Goal: Transaction & Acquisition: Purchase product/service

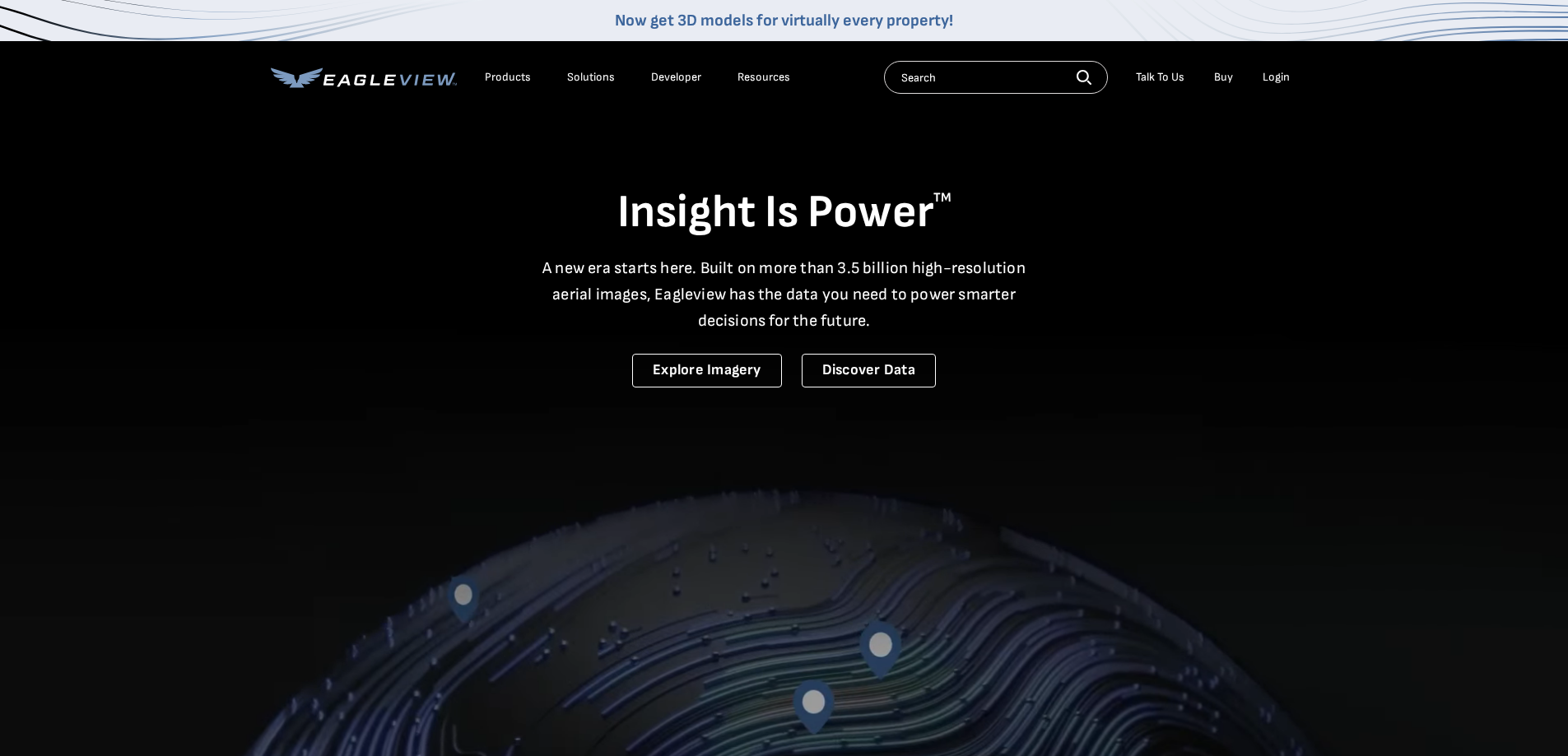
click at [1274, 76] on div "Login" at bounding box center [1276, 77] width 27 height 15
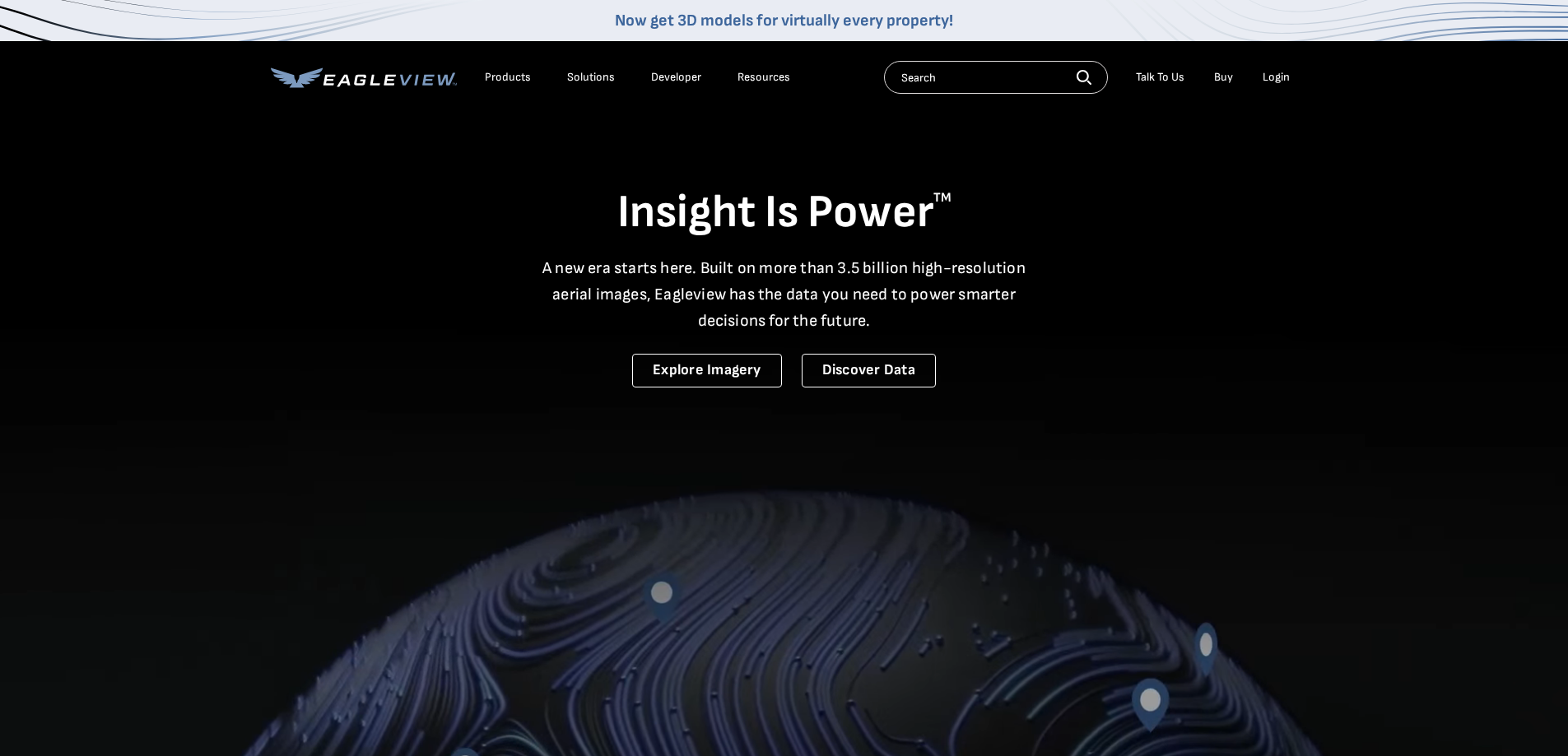
click at [1269, 74] on div "Login" at bounding box center [1276, 77] width 27 height 15
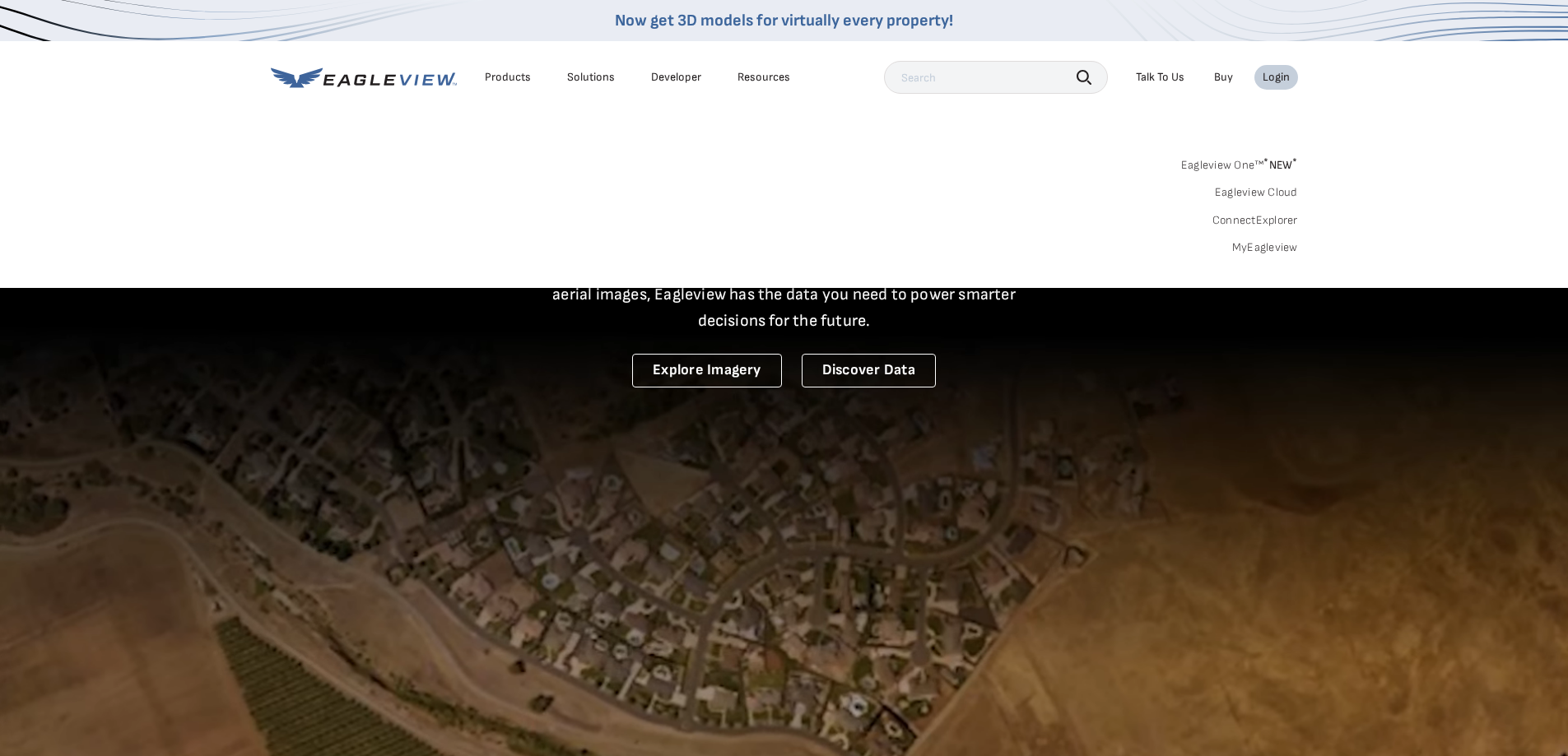
click at [1248, 248] on link "MyEagleview" at bounding box center [1265, 248] width 66 height 15
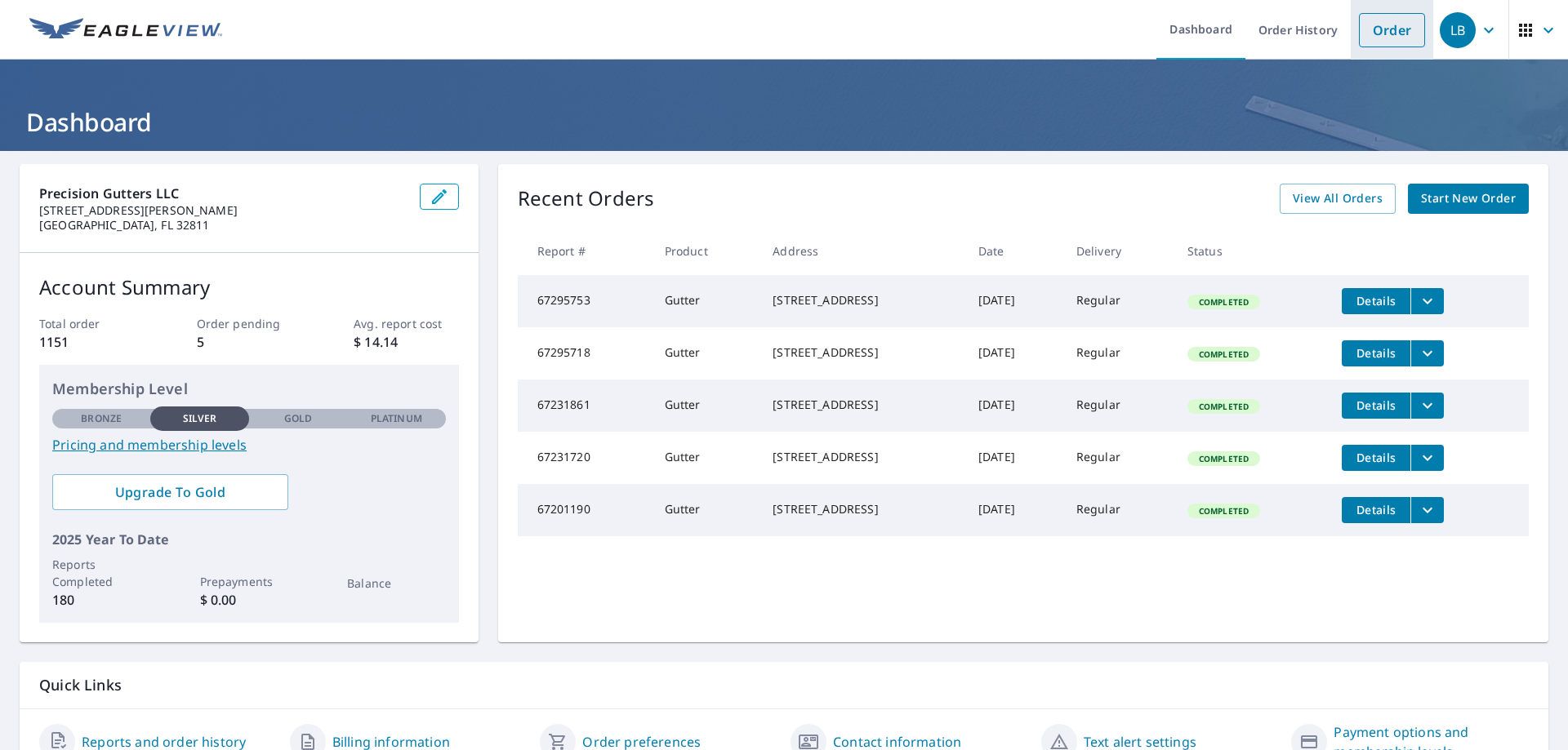
click at [1382, 40] on link "Order" at bounding box center [1392, 30] width 66 height 34
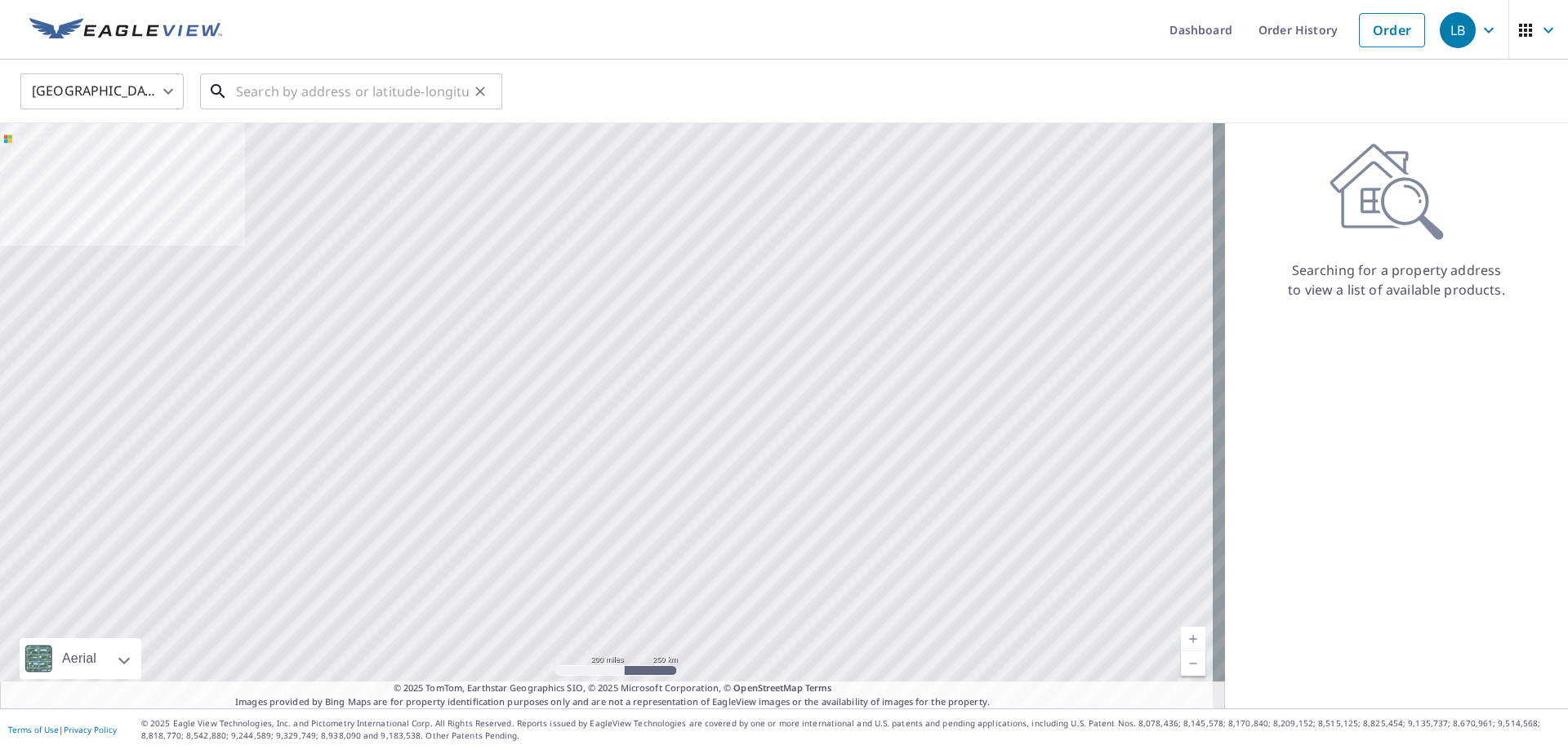
click at [269, 94] on input "text" at bounding box center [352, 91] width 233 height 45
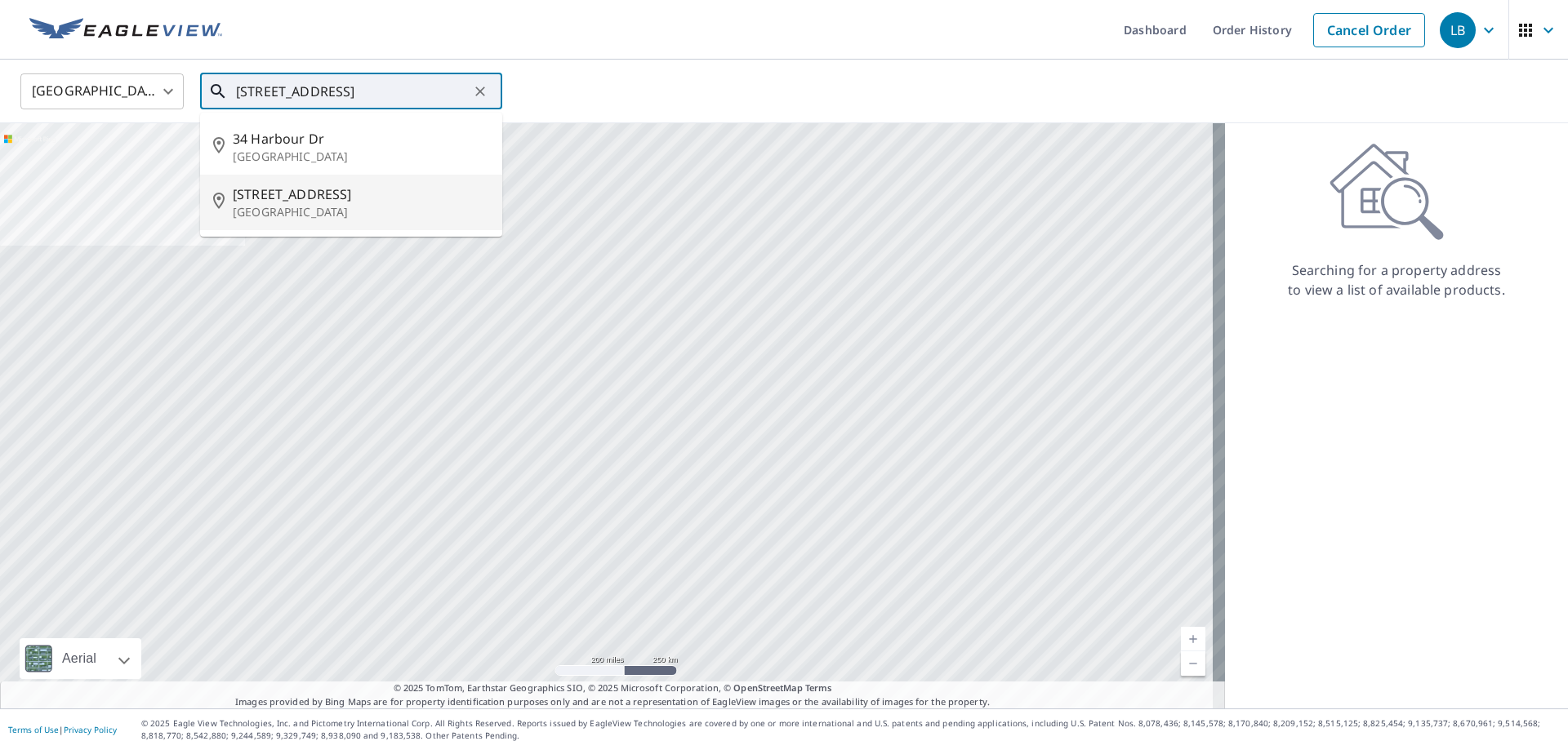
click at [296, 211] on p "Boynton Beach, FL 33435" at bounding box center [360, 212] width 256 height 17
type input "34 Harbour Dr N Boynton Beach, FL 33435"
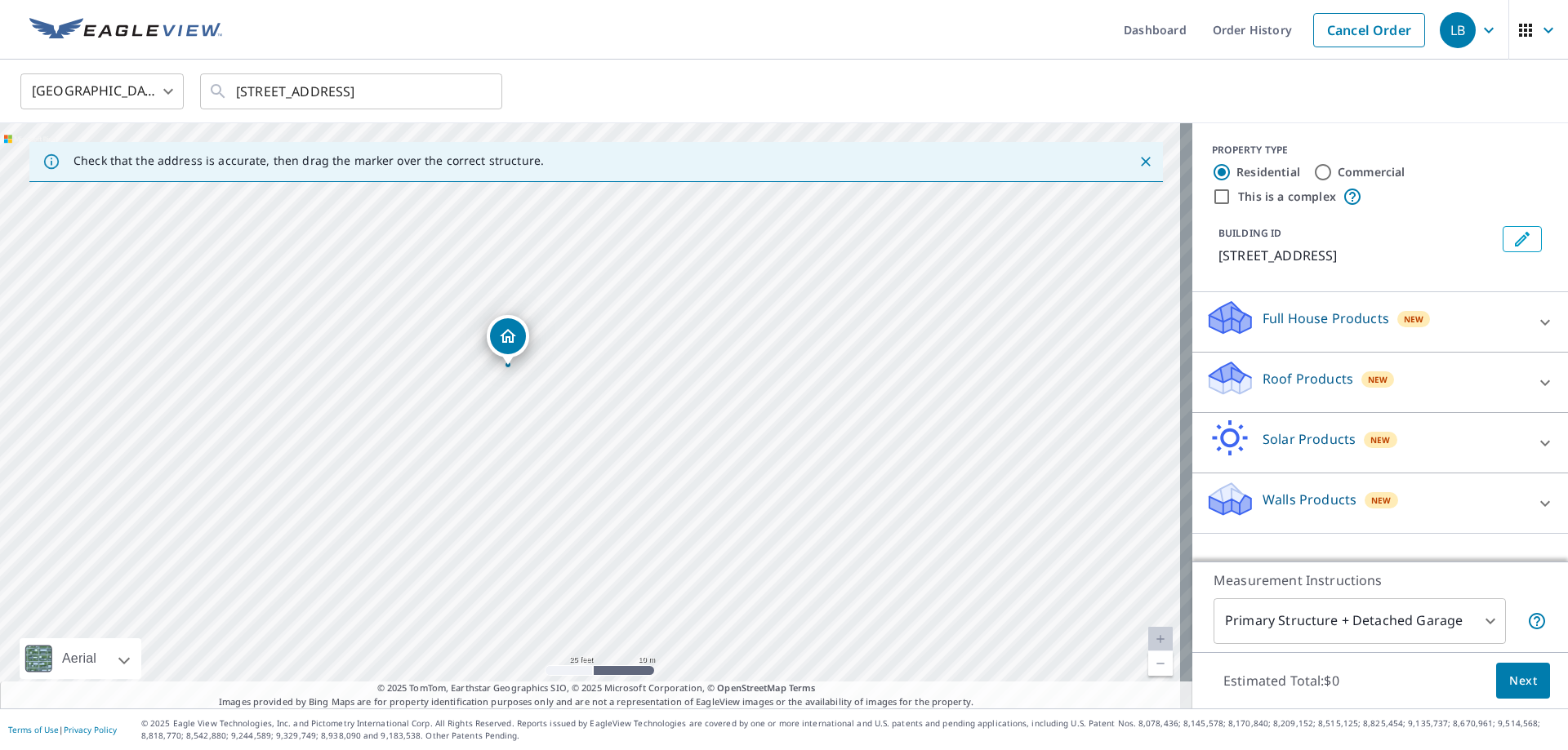
click at [1526, 377] on div at bounding box center [1545, 383] width 39 height 39
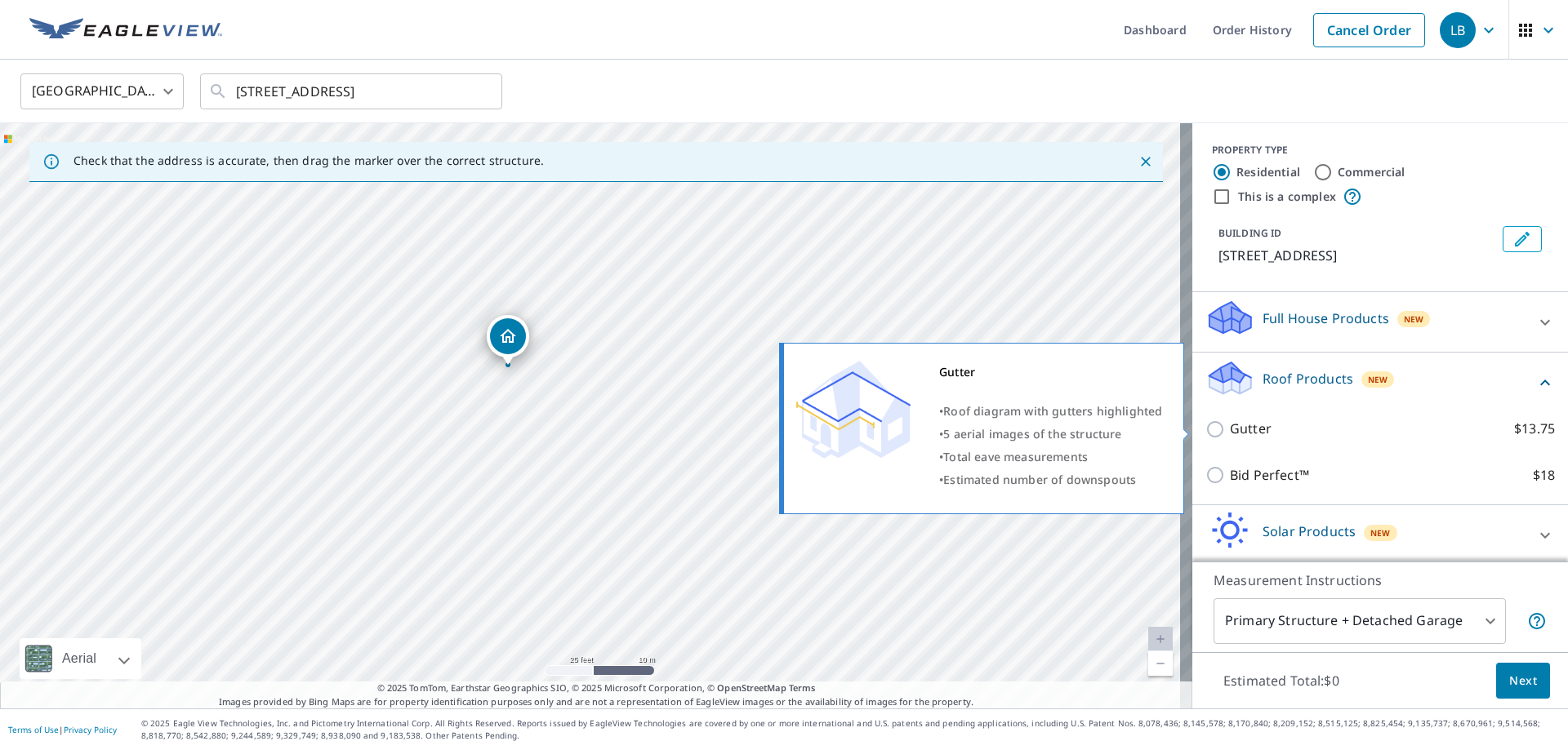
click at [1244, 431] on p "Gutter" at bounding box center [1251, 428] width 42 height 20
click at [1230, 431] on input "Gutter $13.75" at bounding box center [1218, 429] width 24 height 19
checkbox input "true"
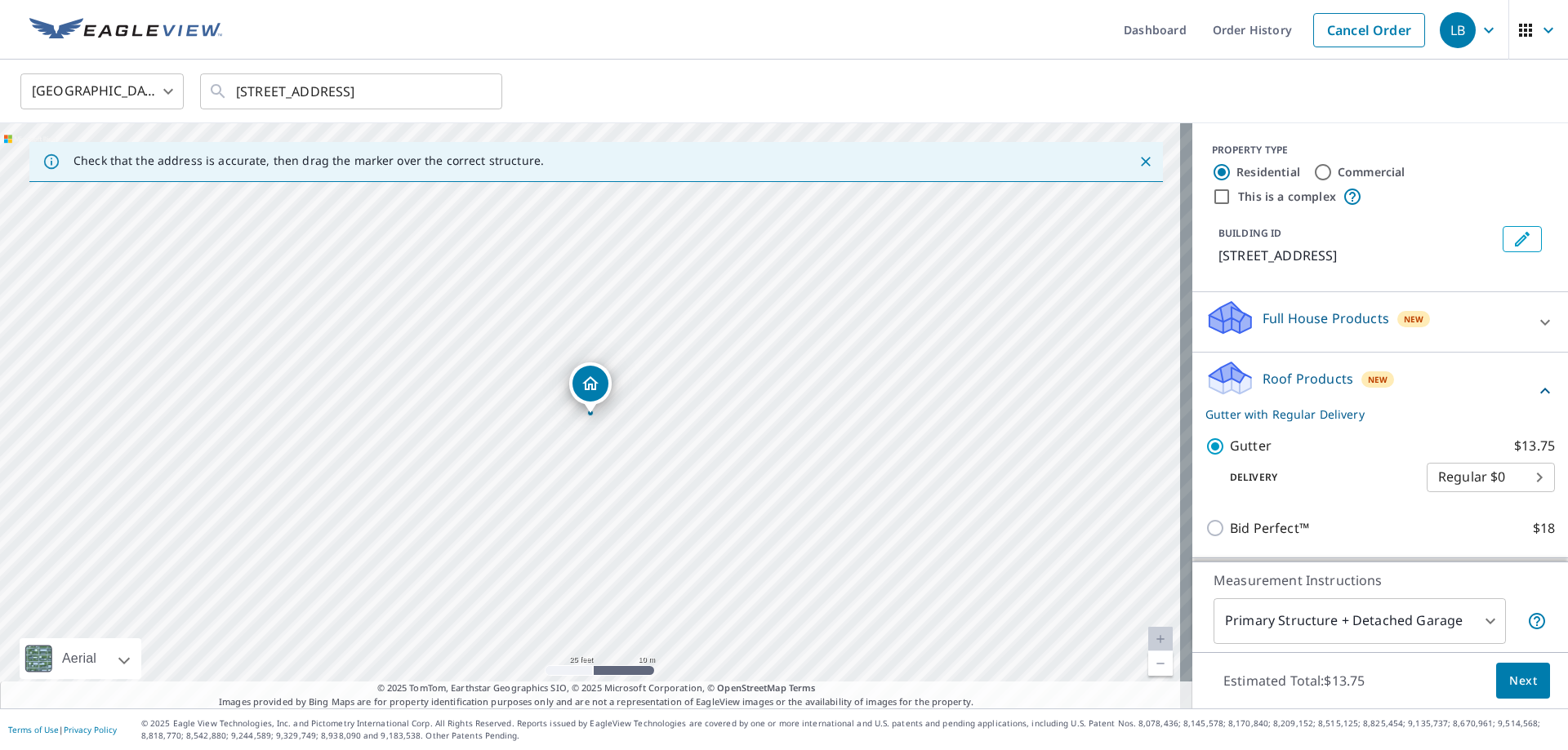
scroll to position [81, 0]
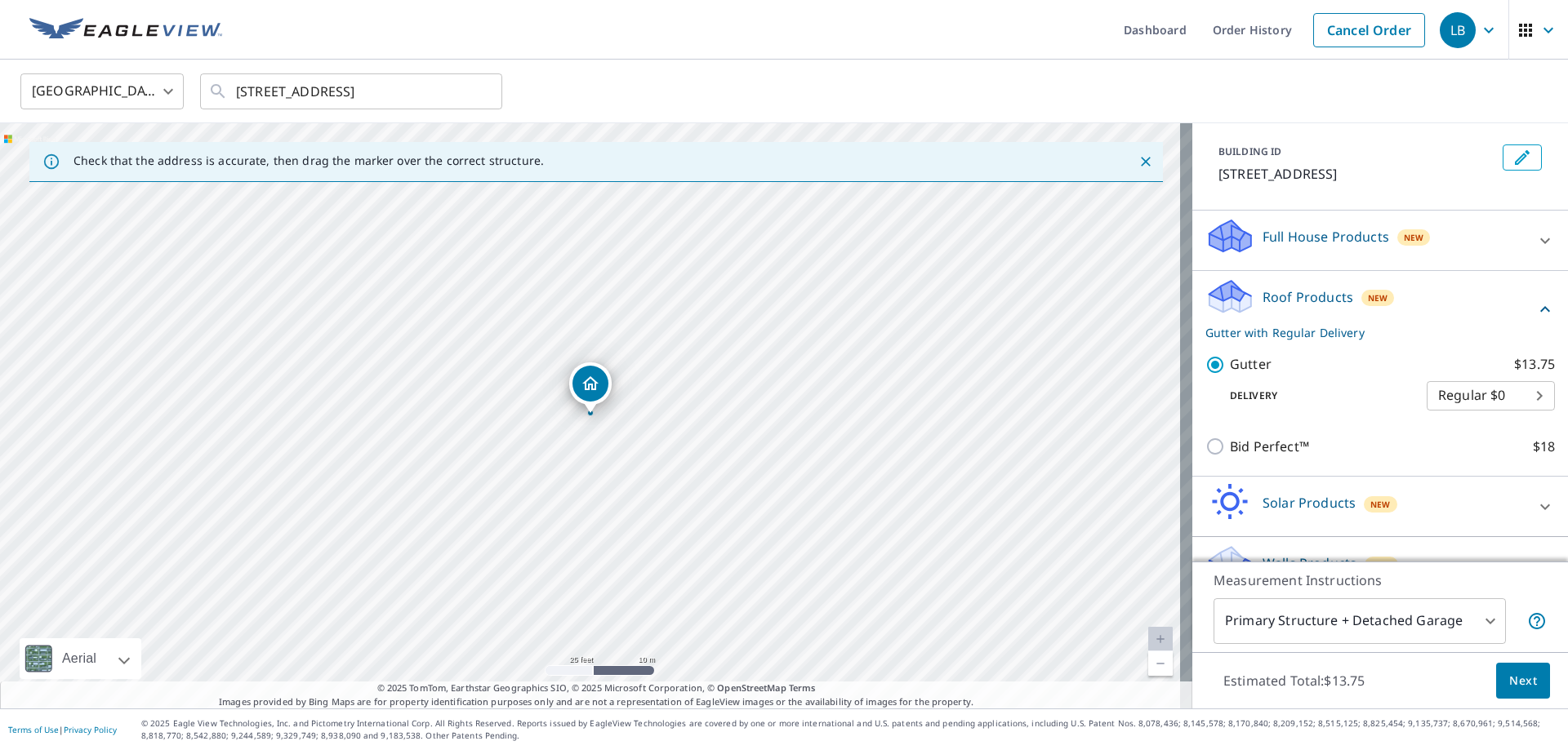
click at [1522, 681] on span "Next" at bounding box center [1523, 681] width 28 height 20
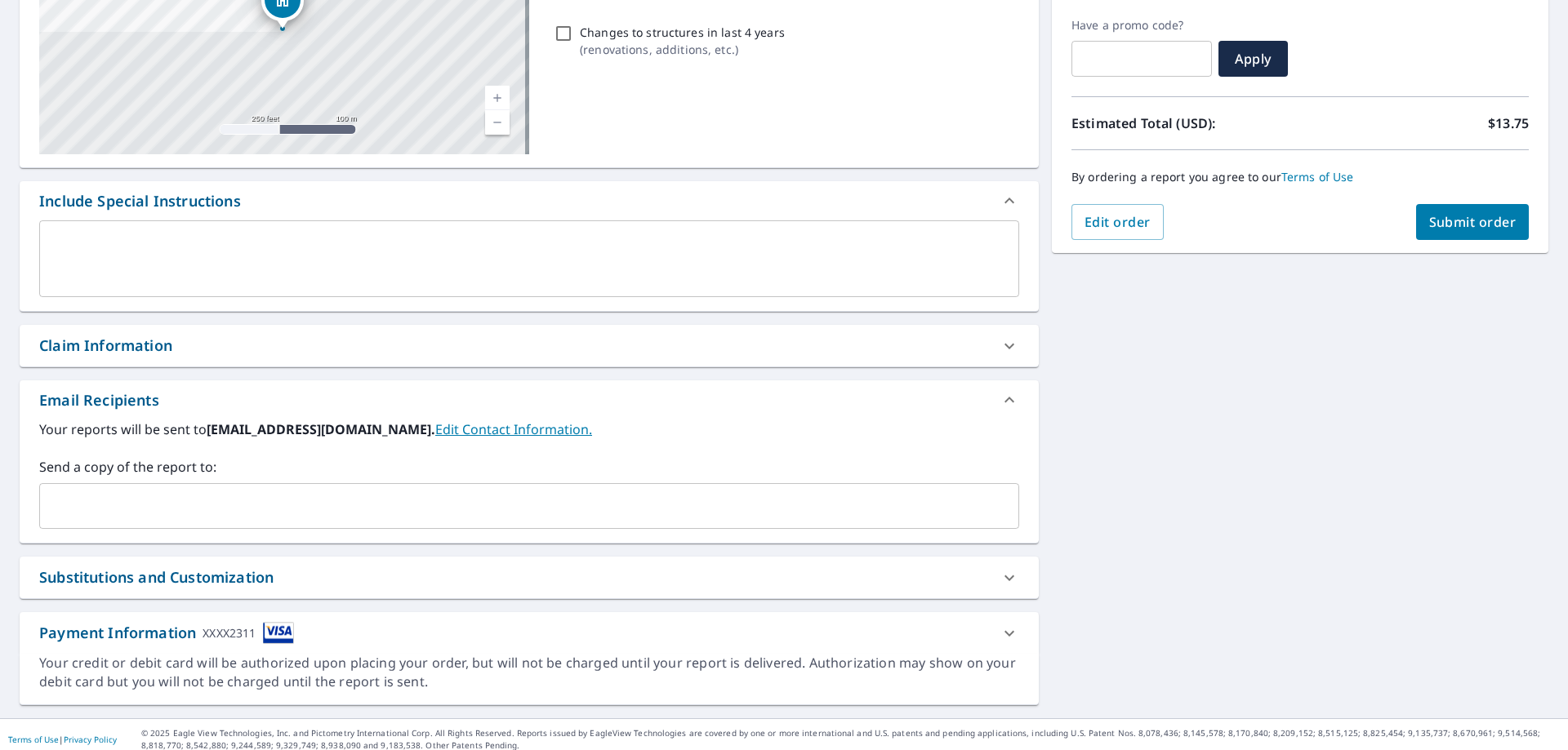
scroll to position [278, 0]
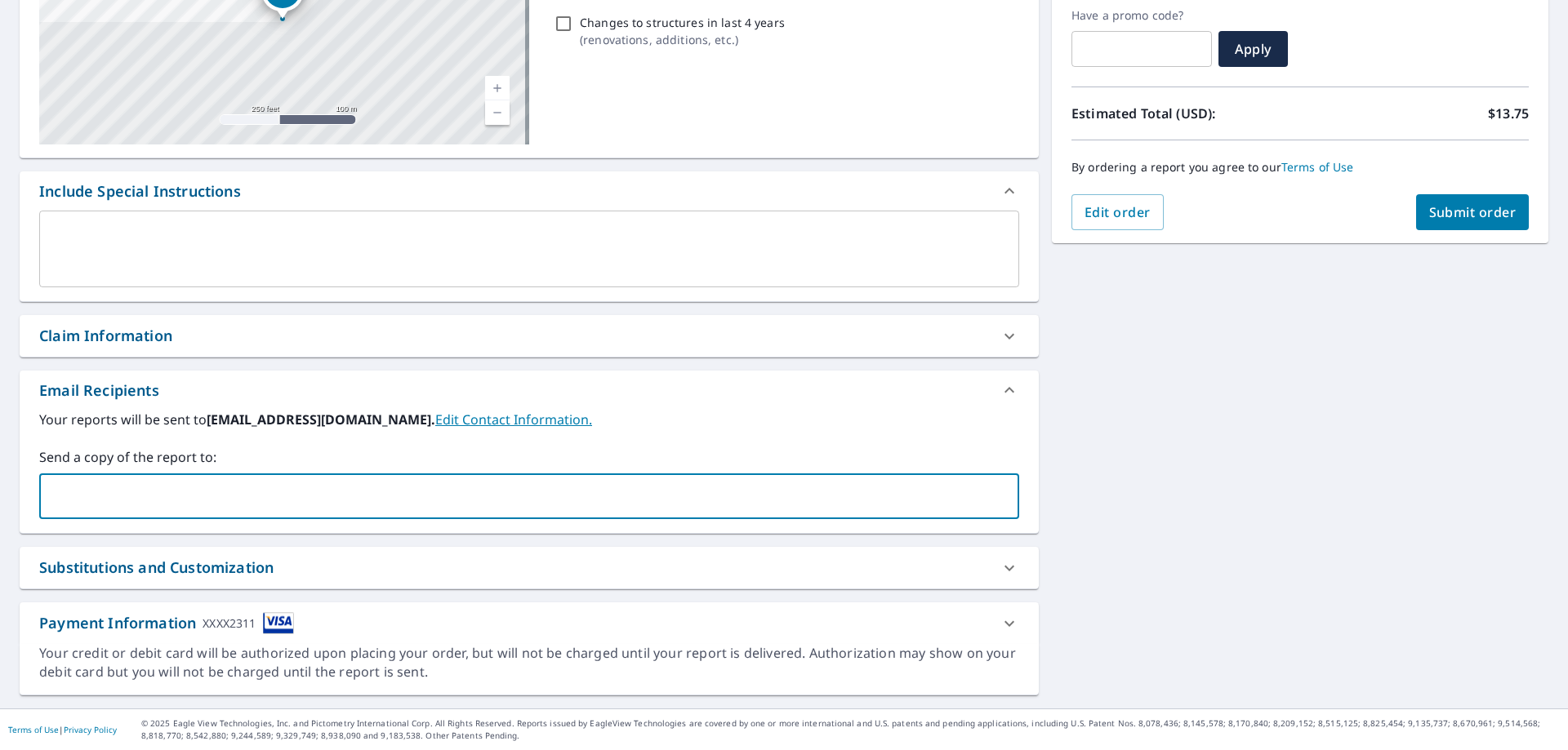
click at [84, 493] on input "text" at bounding box center [517, 496] width 941 height 31
type input "dens@precisionguttersfl.com"
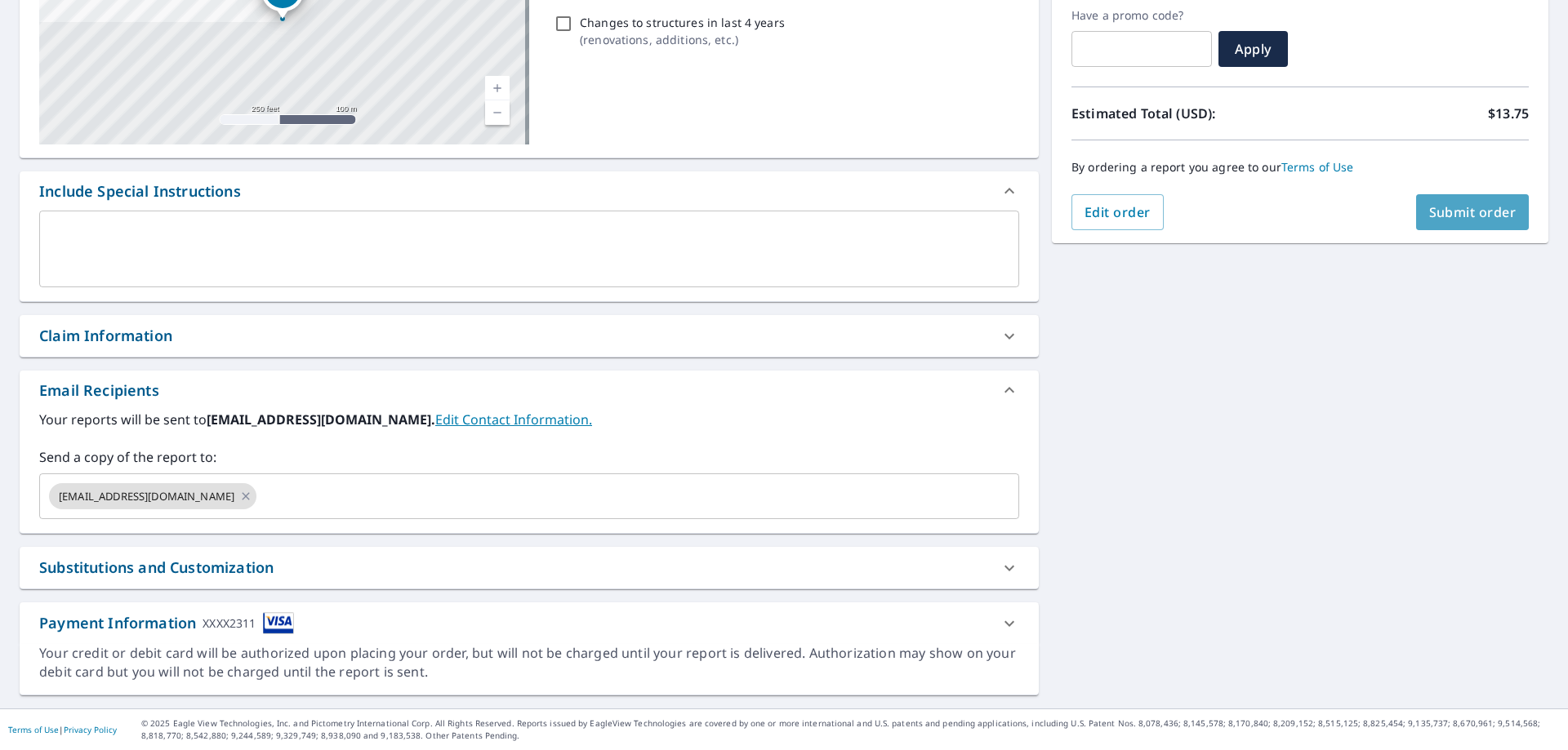
click at [1436, 217] on span "Submit order" at bounding box center [1473, 212] width 87 height 18
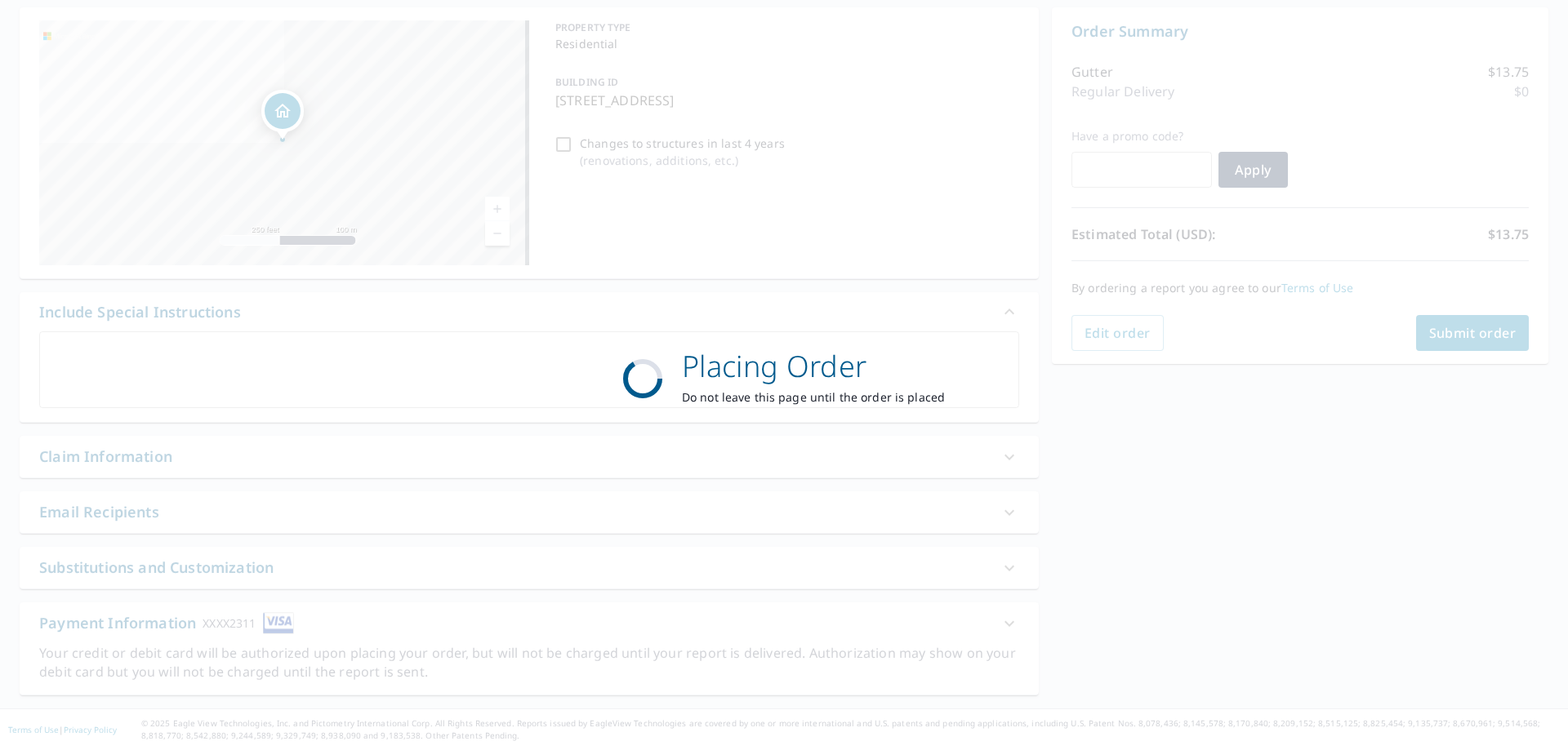
scroll to position [156, 0]
